Goal: Task Accomplishment & Management: Use online tool/utility

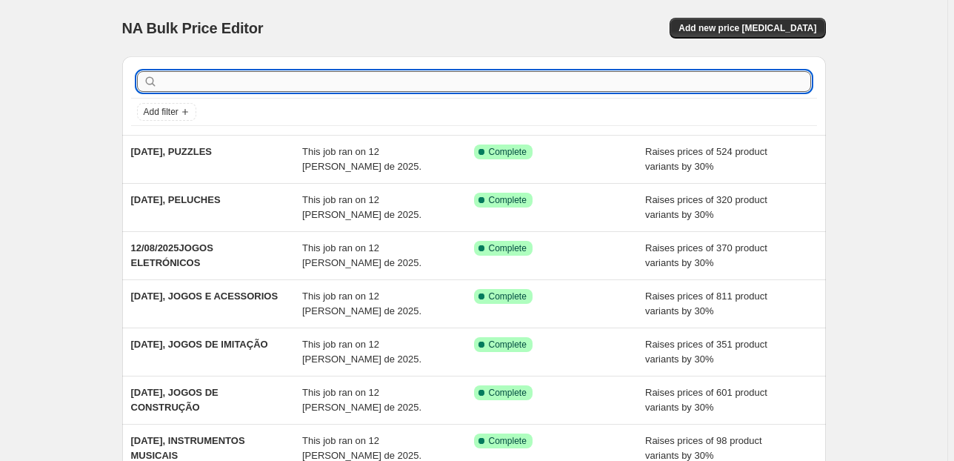
click at [247, 78] on input "text" at bounding box center [486, 81] width 650 height 21
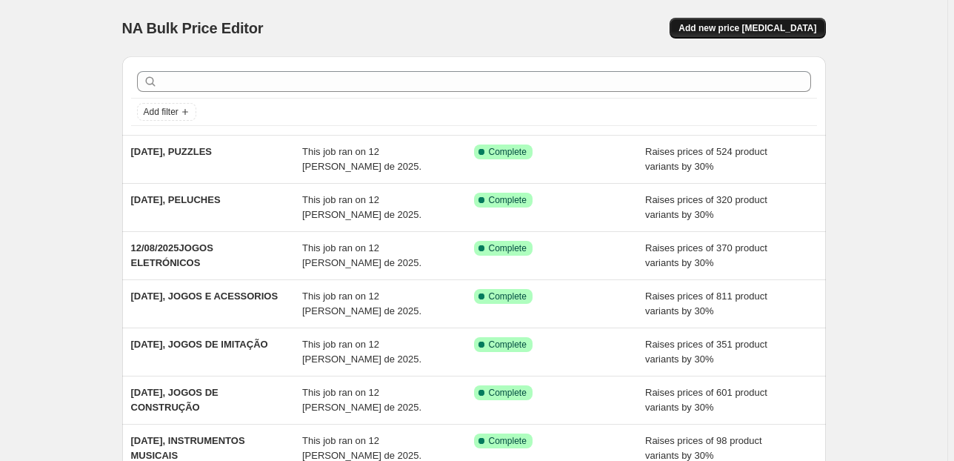
click at [729, 26] on span "Add new price change job" at bounding box center [747, 28] width 138 height 12
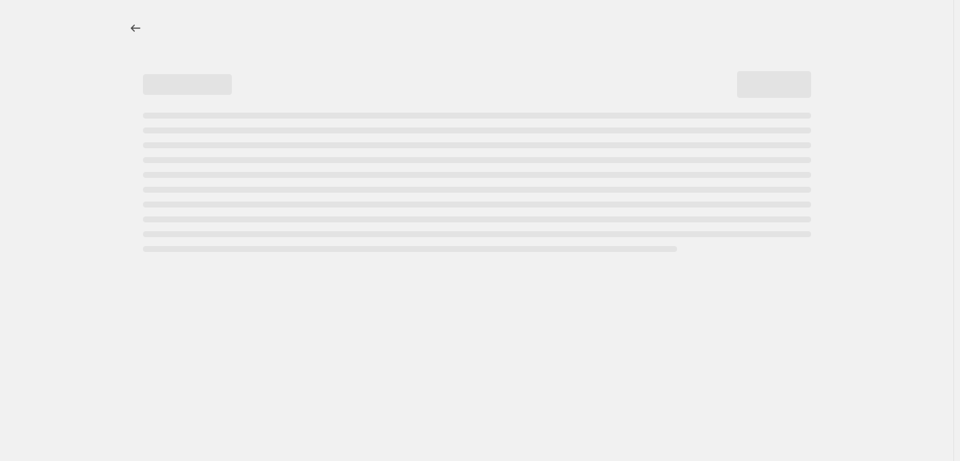
select select "percentage"
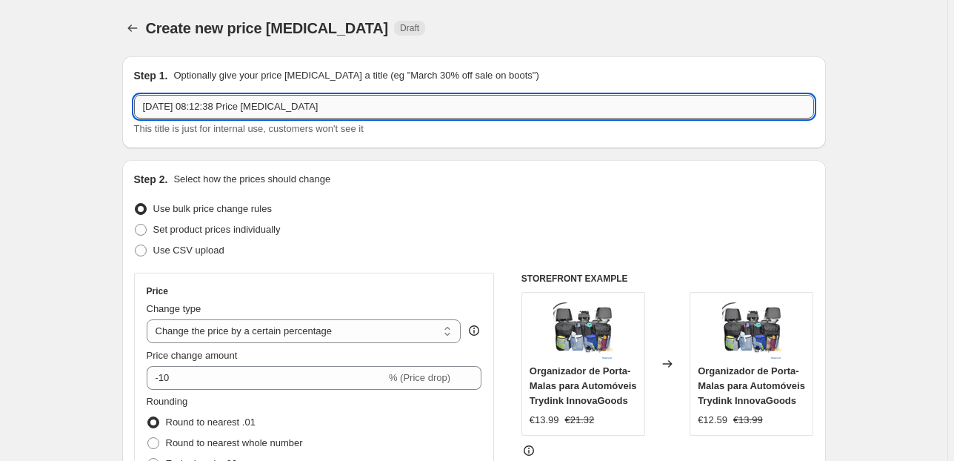
drag, startPoint x: 323, startPoint y: 107, endPoint x: 204, endPoint y: 107, distance: 119.2
click at [204, 107] on input "12/08/2025, 08:12:38 Price change job" at bounding box center [474, 107] width 680 height 24
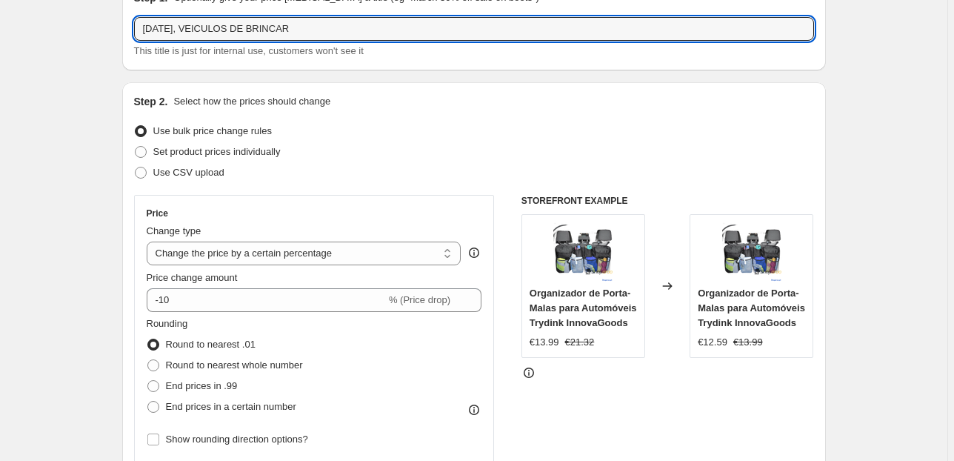
scroll to position [118, 0]
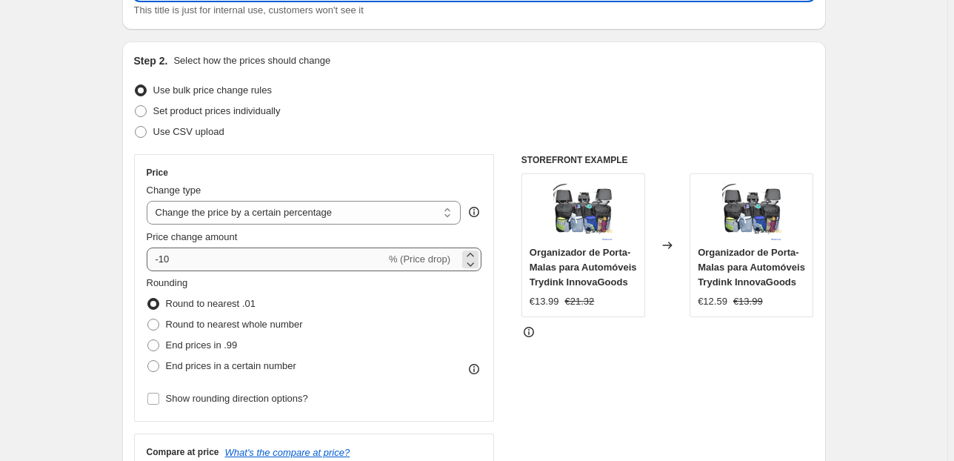
type input "12/08/2025, VEICULOS DE BRINCAR"
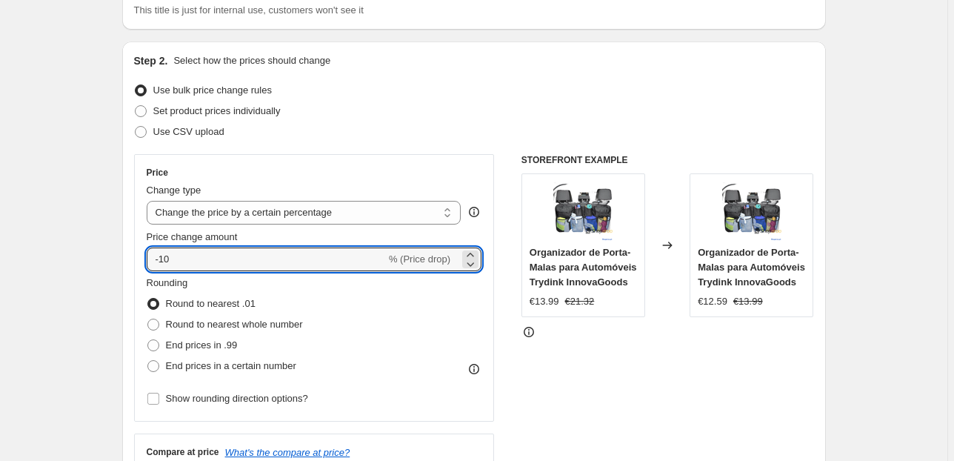
drag, startPoint x: 245, startPoint y: 261, endPoint x: 68, endPoint y: 239, distance: 178.2
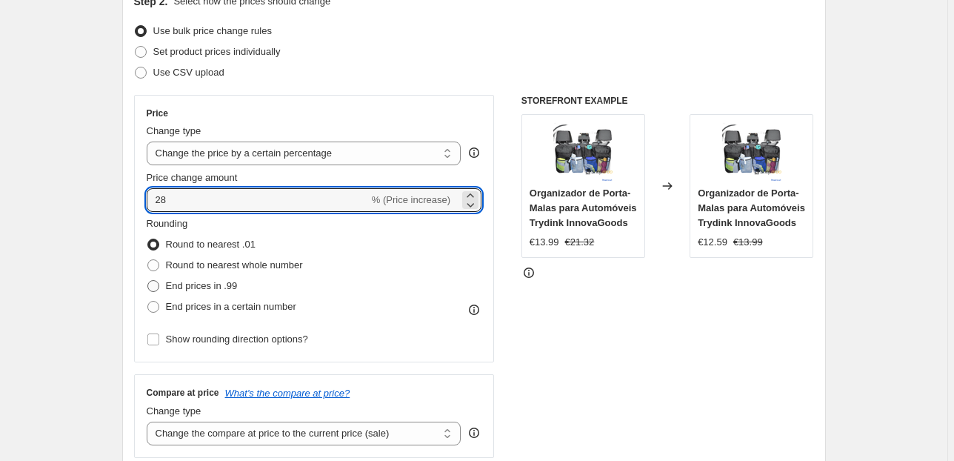
type input "28"
drag, startPoint x: 152, startPoint y: 287, endPoint x: 178, endPoint y: 207, distance: 83.4
click at [152, 285] on span at bounding box center [153, 286] width 12 height 12
click at [148, 281] on input "End prices in .99" at bounding box center [147, 280] width 1 height 1
radio input "true"
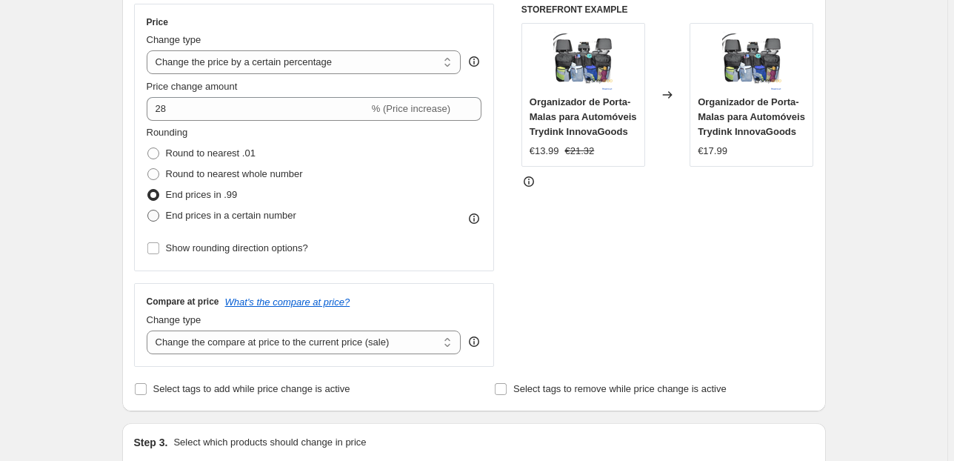
scroll to position [355, 0]
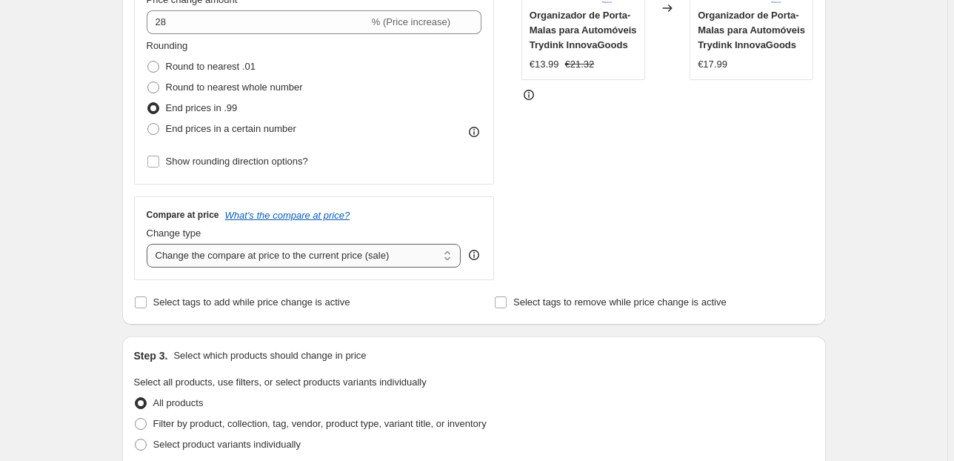
click at [281, 261] on select "Change the compare at price to the current price (sale) Change the compare at p…" at bounding box center [304, 256] width 315 height 24
select select "pp"
click at [149, 244] on select "Change the compare at price to the current price (sale) Change the compare at p…" at bounding box center [304, 256] width 315 height 24
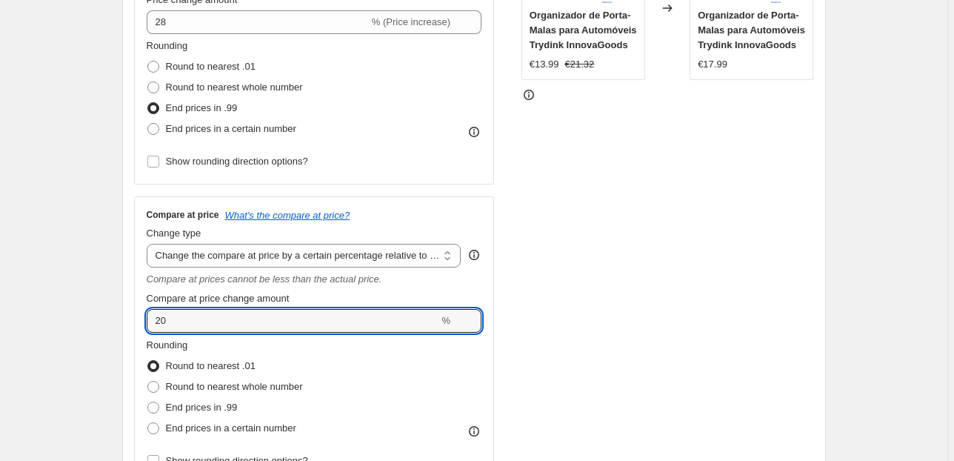
drag, startPoint x: 68, startPoint y: 310, endPoint x: 92, endPoint y: 278, distance: 39.7
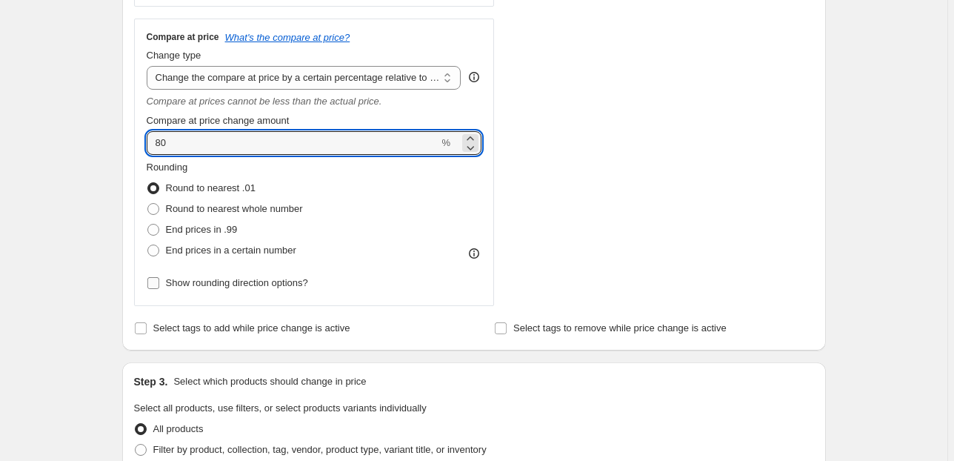
scroll to position [652, 0]
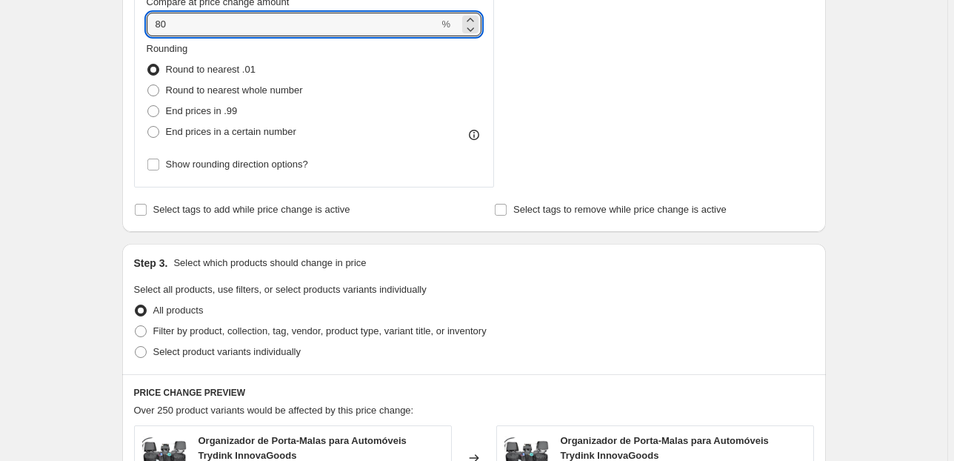
type input "80"
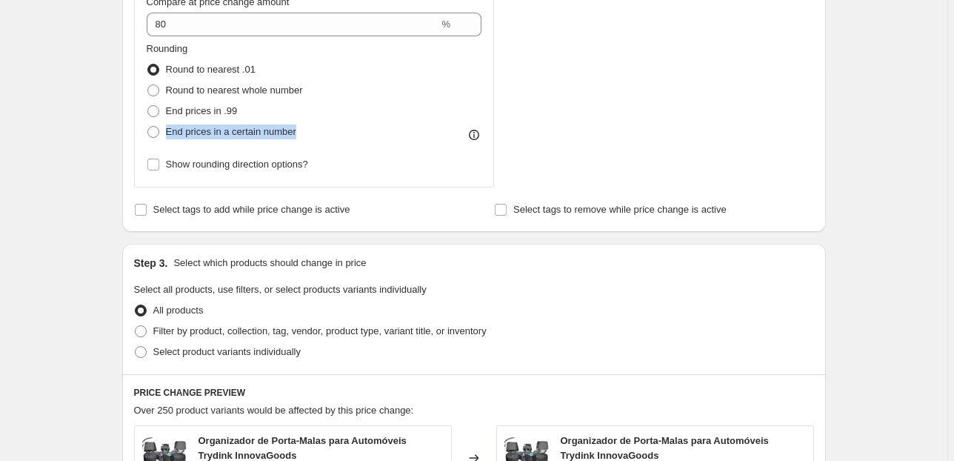
click at [83, 139] on div "Create new price change job. This page is ready Create new price change job Dra…" at bounding box center [473, 201] width 947 height 1707
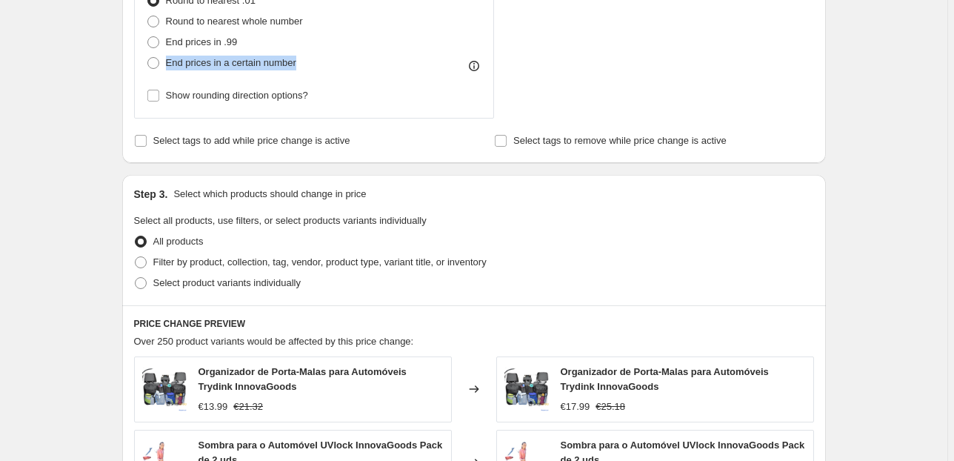
scroll to position [829, 0]
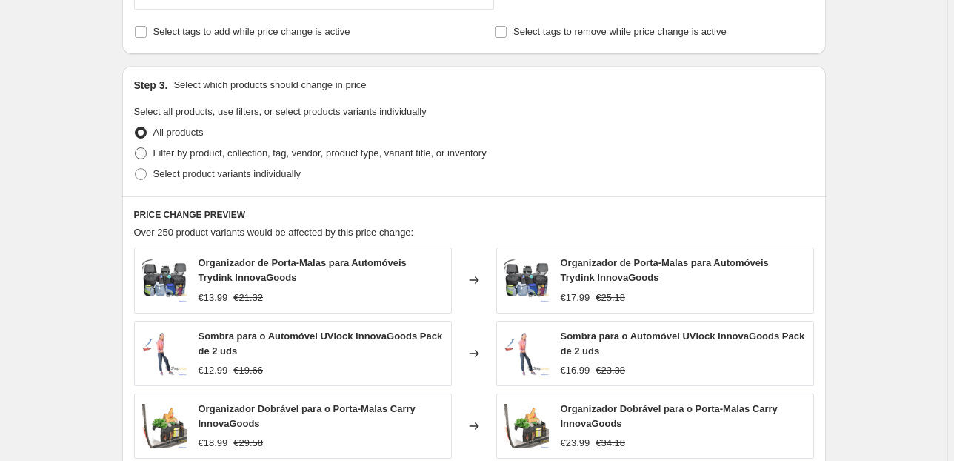
click at [252, 153] on span "Filter by product, collection, tag, vendor, product type, variant title, or inv…" at bounding box center [319, 152] width 333 height 11
click at [135, 148] on input "Filter by product, collection, tag, vendor, product type, variant title, or inv…" at bounding box center [135, 147] width 1 height 1
radio input "true"
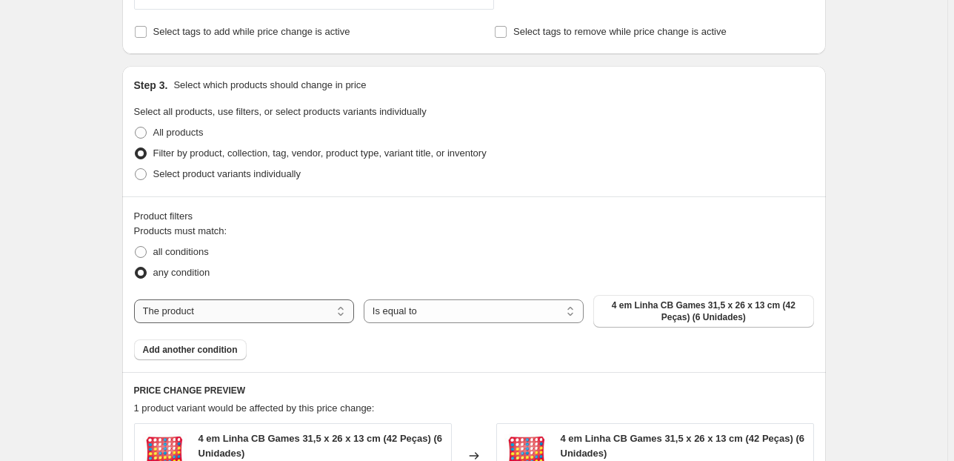
click at [308, 311] on select "The product The product's collection The product's tag The product's vendor The…" at bounding box center [244, 311] width 220 height 24
select select "collection"
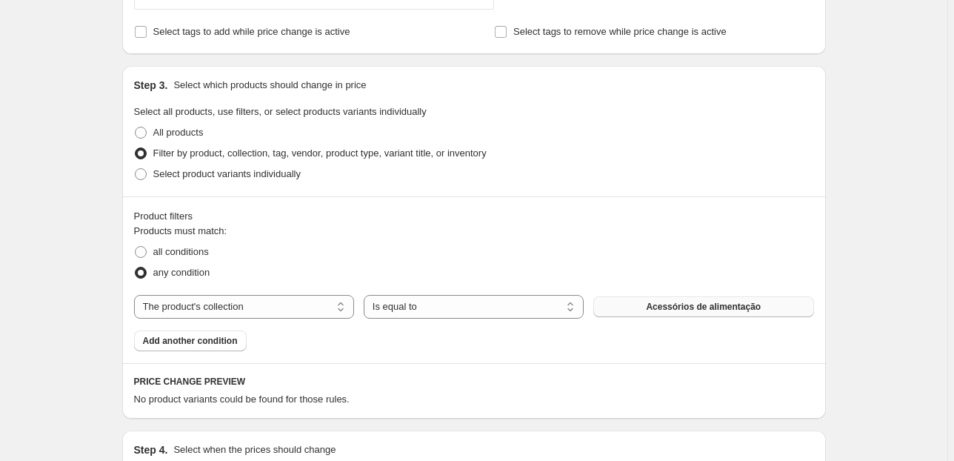
click at [648, 312] on button "Acessórios de alimentação" at bounding box center [703, 306] width 220 height 21
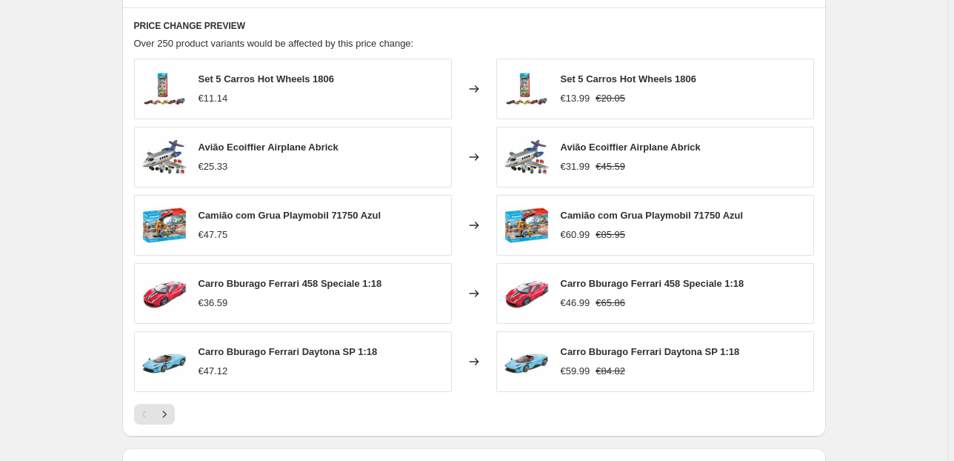
scroll to position [1387, 0]
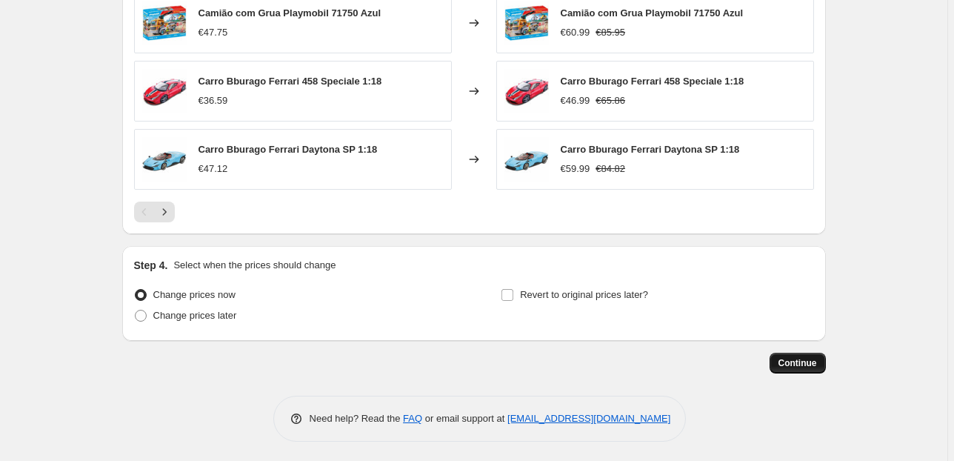
click at [792, 357] on span "Continue" at bounding box center [797, 363] width 38 height 12
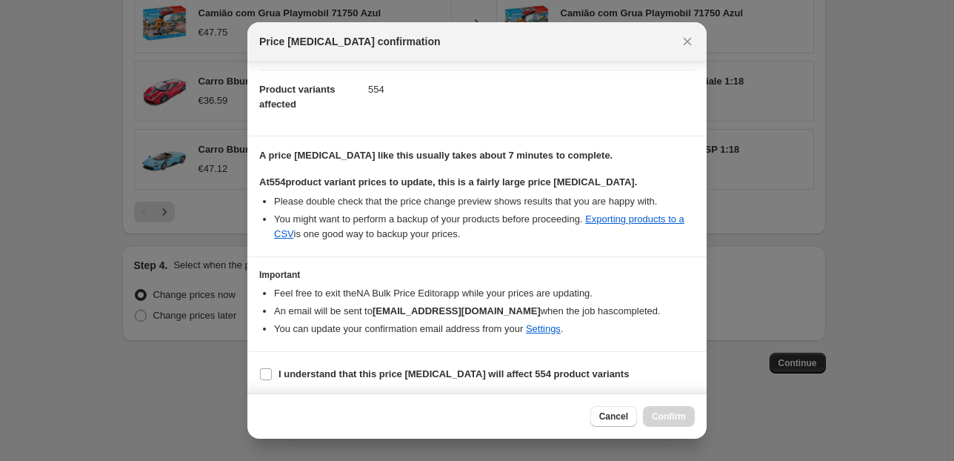
scroll to position [151, 0]
click at [314, 372] on b "I understand that this price change job will affect 554 product variants" at bounding box center [453, 372] width 350 height 11
click at [272, 372] on input "I understand that this price change job will affect 554 product variants" at bounding box center [266, 373] width 12 height 12
checkbox input "true"
click at [664, 415] on span "Confirm" at bounding box center [669, 416] width 34 height 12
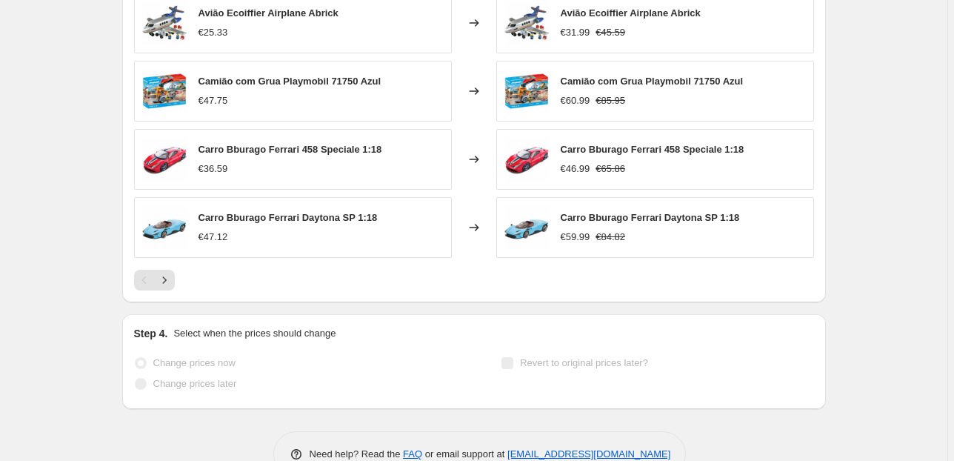
scroll to position [1188, 0]
